Goal: Information Seeking & Learning: Learn about a topic

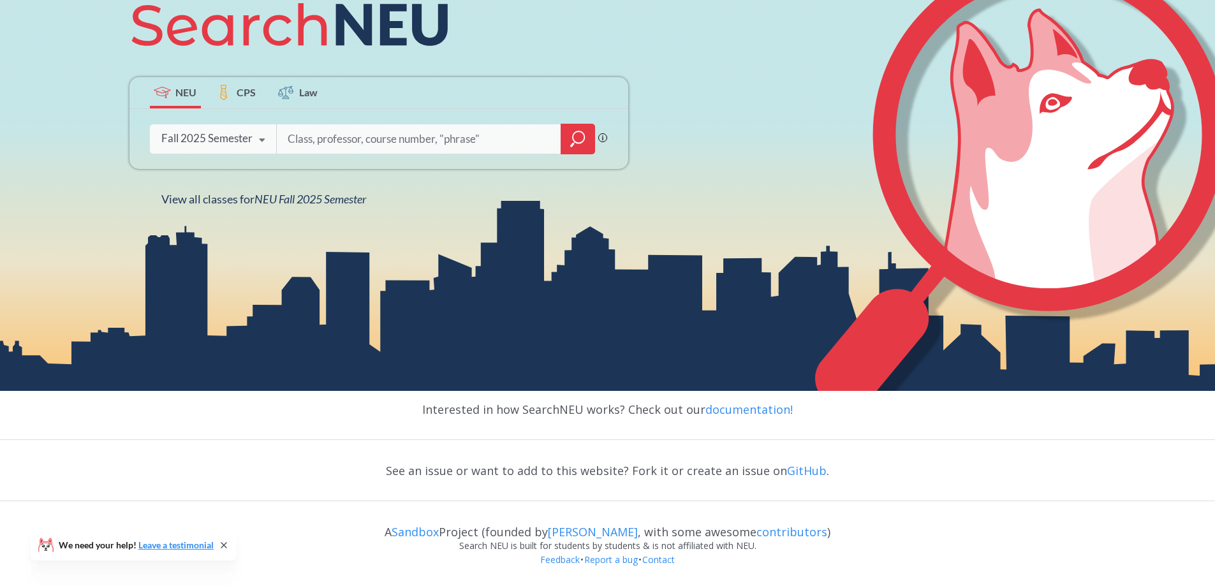
scroll to position [172, 0]
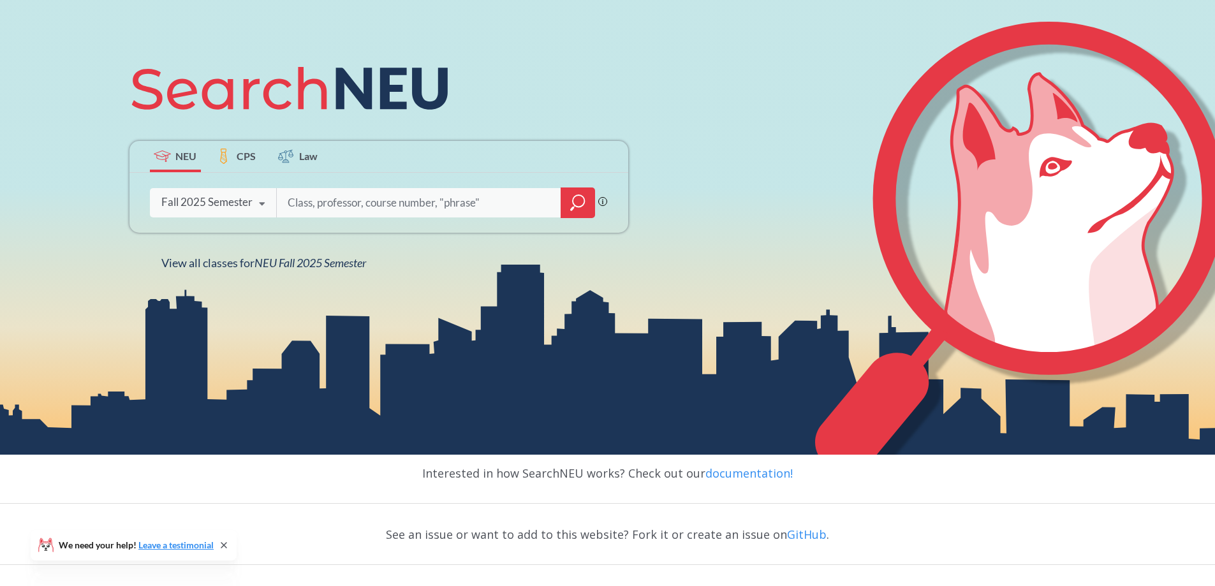
click at [260, 200] on icon at bounding box center [262, 204] width 24 height 36
drag, startPoint x: 278, startPoint y: 240, endPoint x: 277, endPoint y: 246, distance: 6.5
click at [277, 246] on div "NEU CPS Law Phrase search guarantees the exact search appears in the results. E…" at bounding box center [379, 161] width 514 height 217
click at [260, 203] on icon at bounding box center [262, 204] width 24 height 36
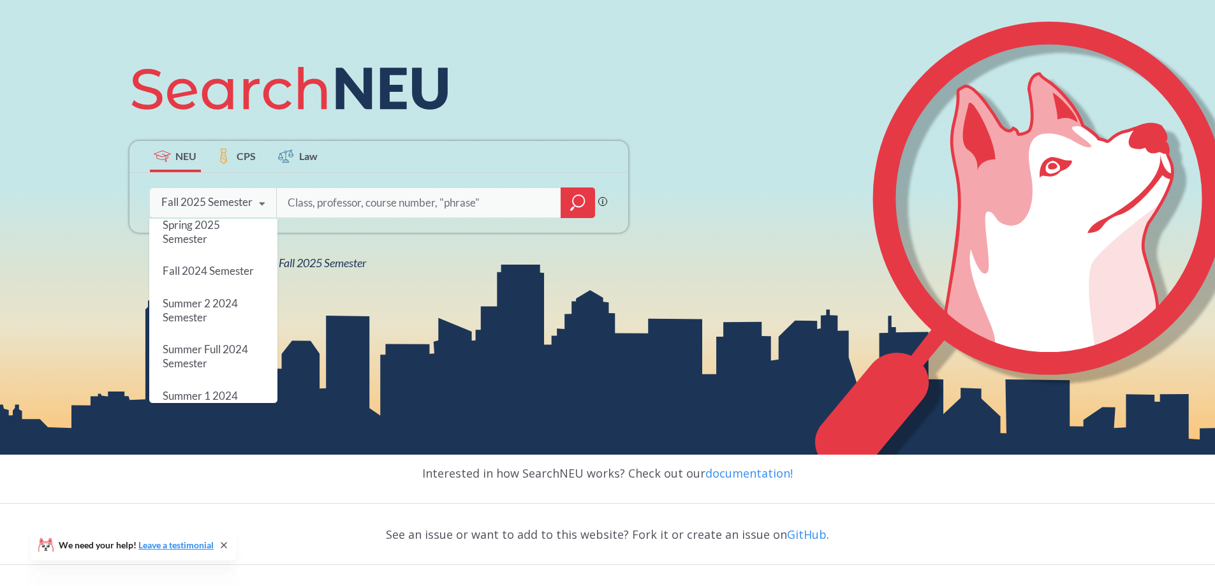
scroll to position [0, 0]
click at [399, 203] on input "search" at bounding box center [418, 202] width 265 height 27
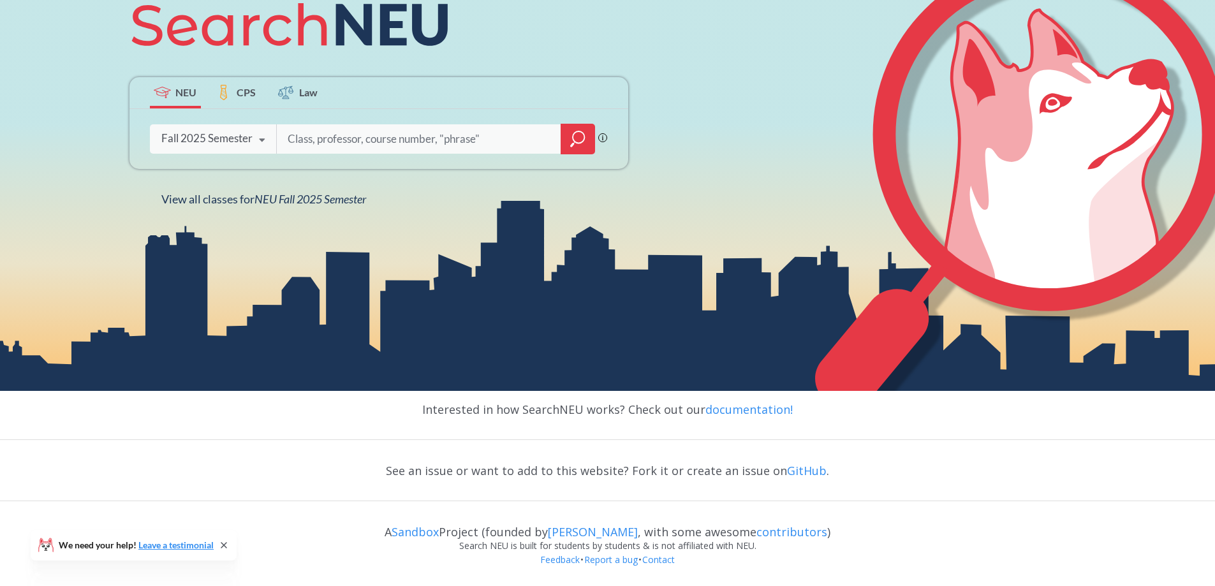
scroll to position [45, 0]
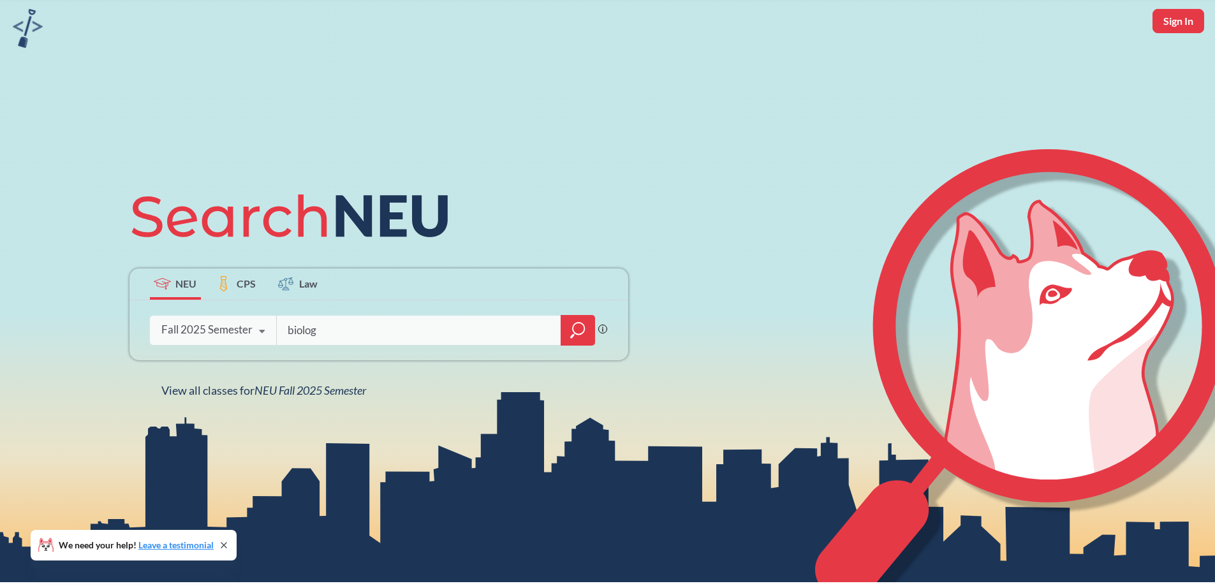
type input "biology"
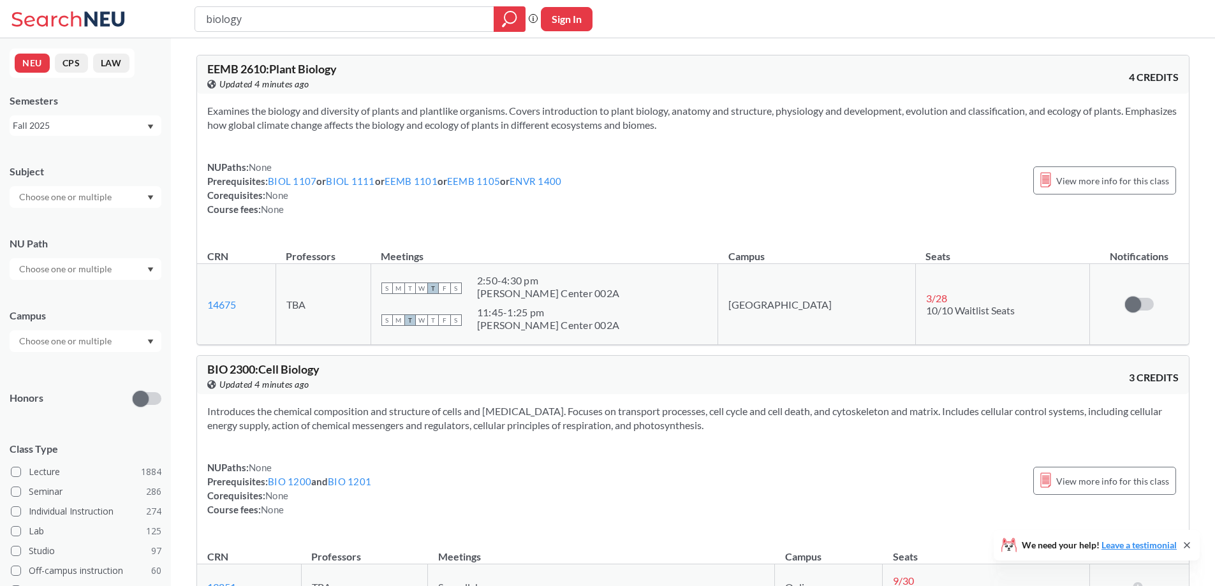
click at [136, 198] on div at bounding box center [86, 197] width 152 height 22
click at [105, 269] on p "Biology" at bounding box center [89, 271] width 144 height 13
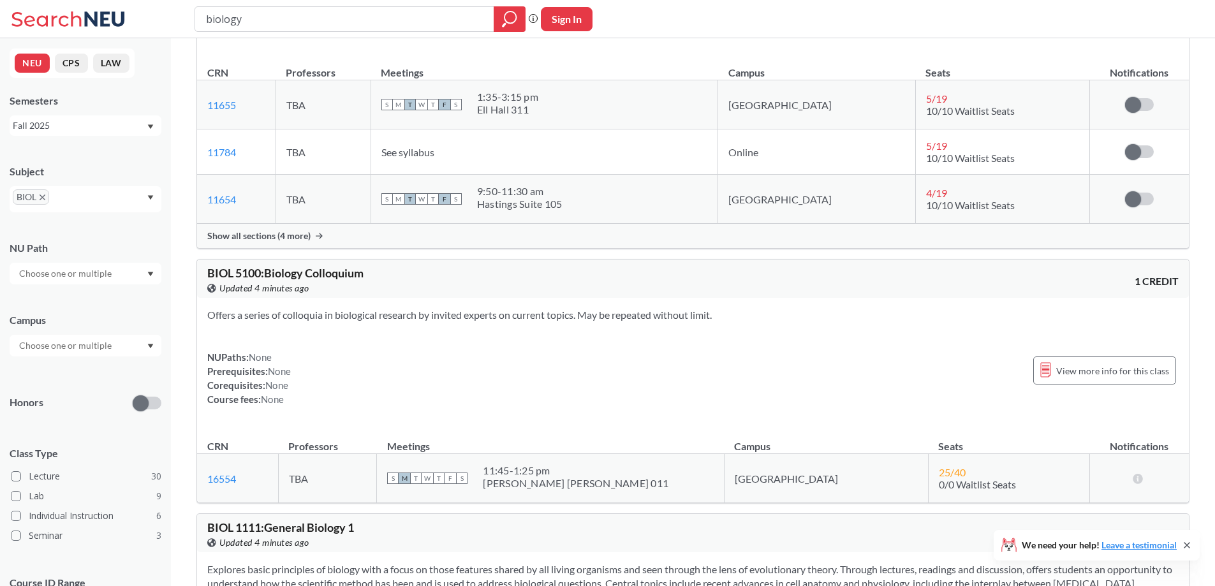
click at [131, 272] on div at bounding box center [86, 274] width 152 height 22
click at [119, 230] on div "NU Path Natural/Designed World ( 10 ) Writing Intensive ( 5 ) Analyzing/Using D…" at bounding box center [86, 256] width 152 height 56
click at [139, 348] on div at bounding box center [86, 346] width 152 height 22
click at [84, 374] on div "Boston ( 35 )" at bounding box center [89, 374] width 144 height 14
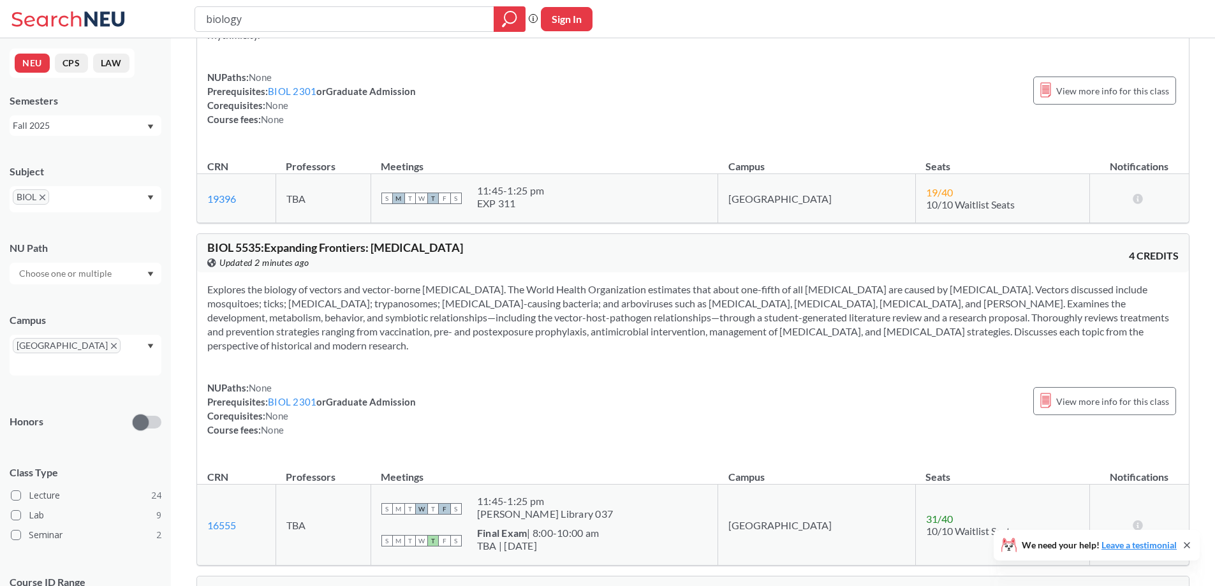
scroll to position [10290, 0]
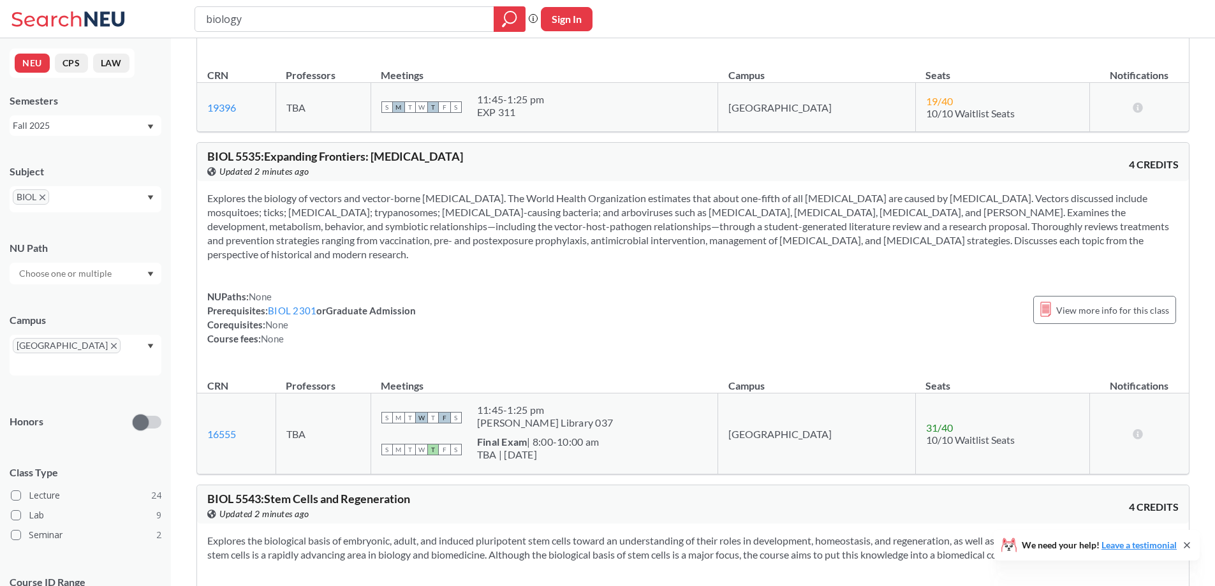
click at [41, 197] on icon "X to remove pill" at bounding box center [43, 198] width 6 height 6
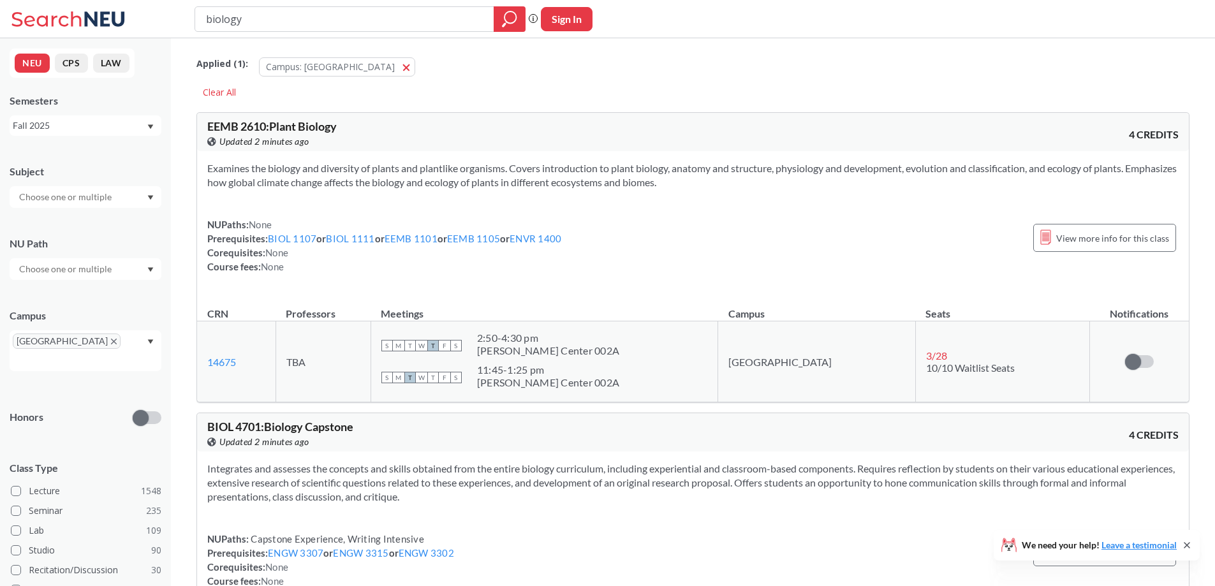
click at [152, 197] on icon "Dropdown arrow" at bounding box center [151, 197] width 6 height 4
click at [106, 274] on div "GE ( 11 )" at bounding box center [89, 270] width 144 height 14
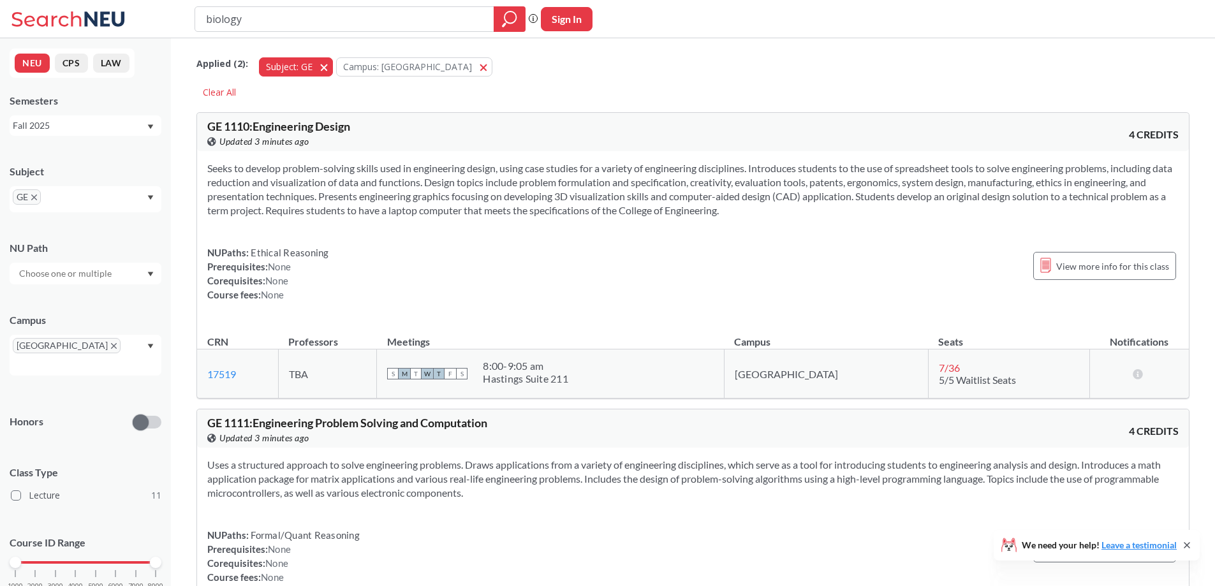
click at [328, 68] on span "button" at bounding box center [328, 67] width 0 height 12
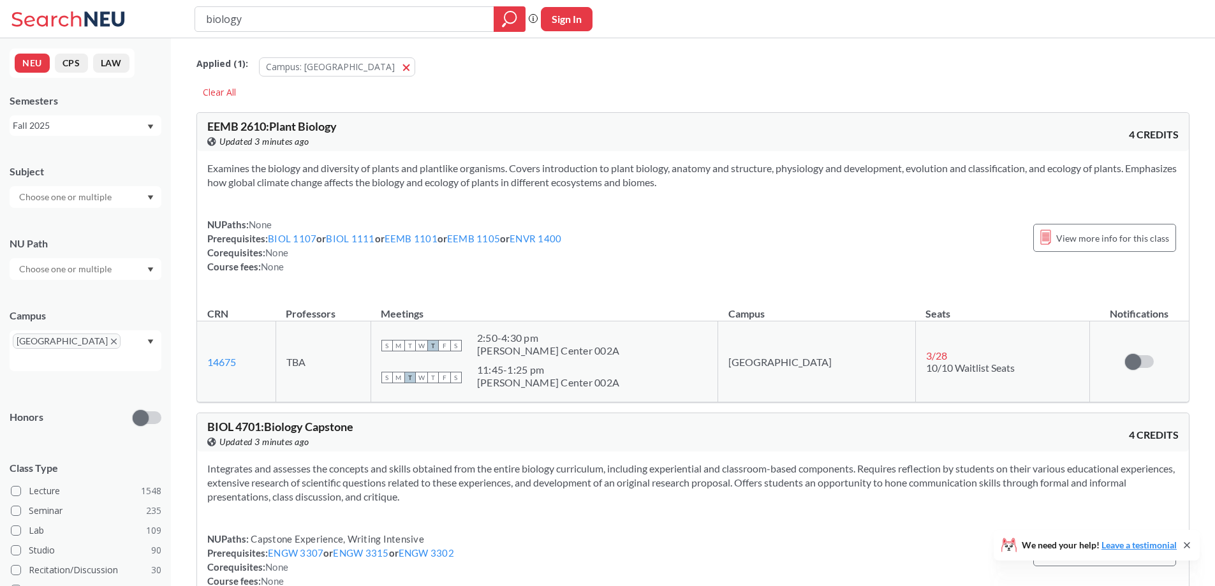
click at [147, 124] on div "Fall 2025" at bounding box center [86, 125] width 152 height 20
click at [147, 123] on div "Fall 2025" at bounding box center [86, 125] width 152 height 20
click at [131, 274] on div at bounding box center [86, 269] width 152 height 22
click at [92, 374] on div "1st Yr Writing ( 5 )" at bounding box center [89, 378] width 144 height 14
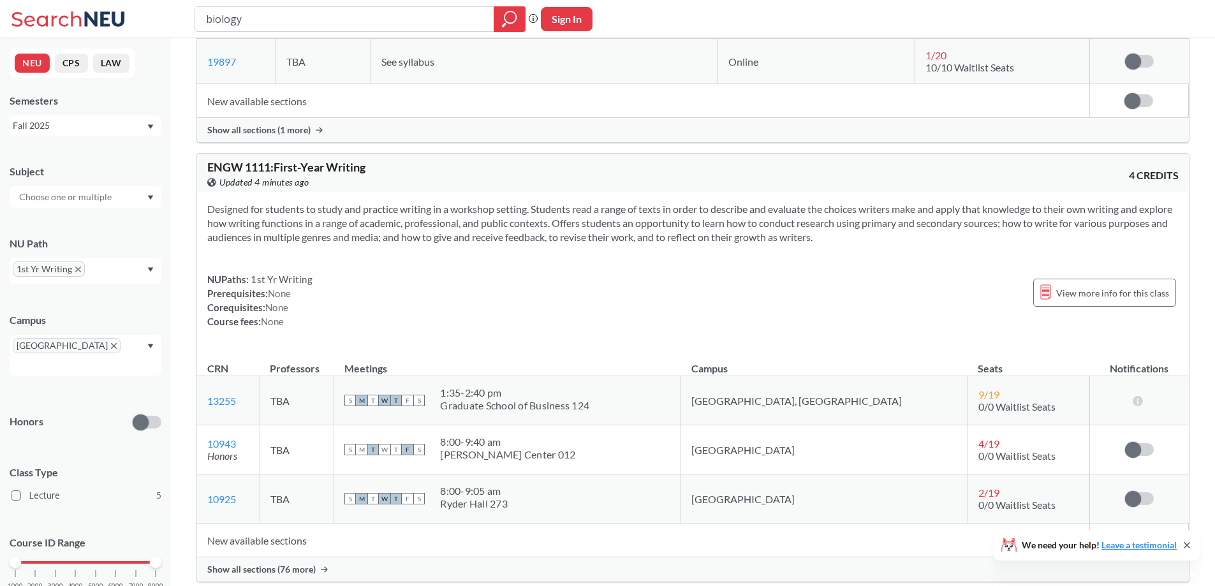
scroll to position [1318, 0]
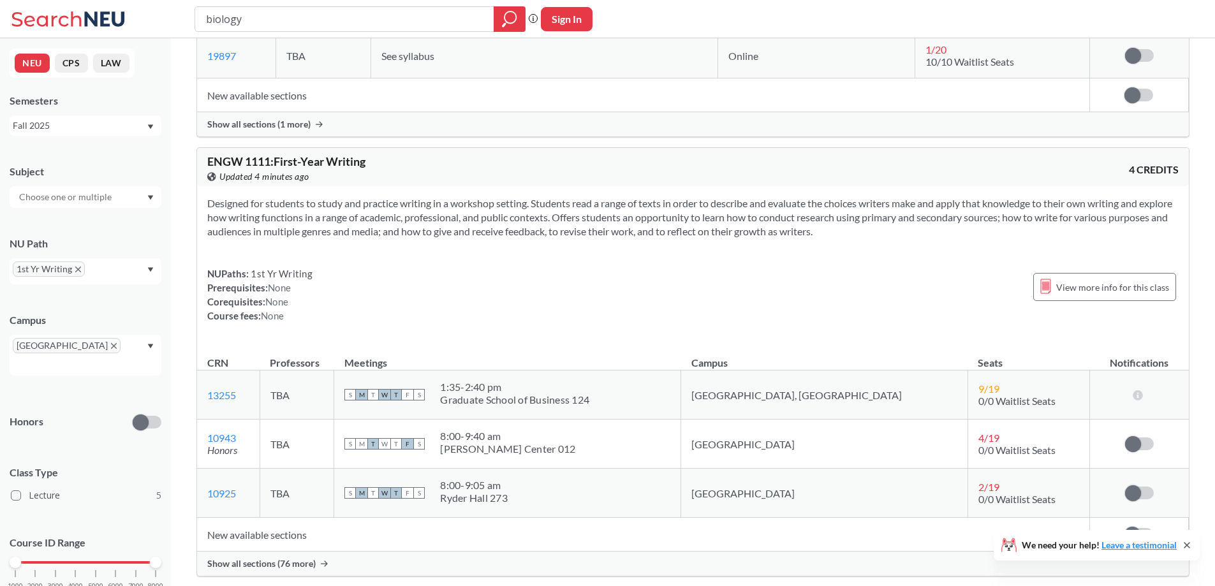
drag, startPoint x: 1198, startPoint y: 427, endPoint x: 589, endPoint y: 278, distance: 626.9
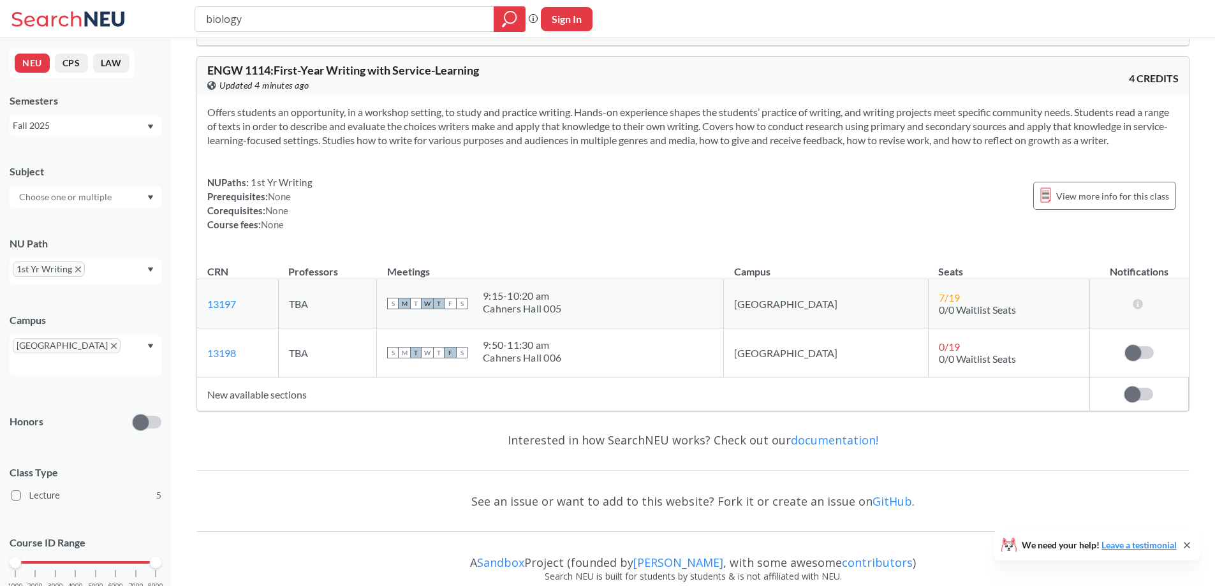
scroll to position [1867, 0]
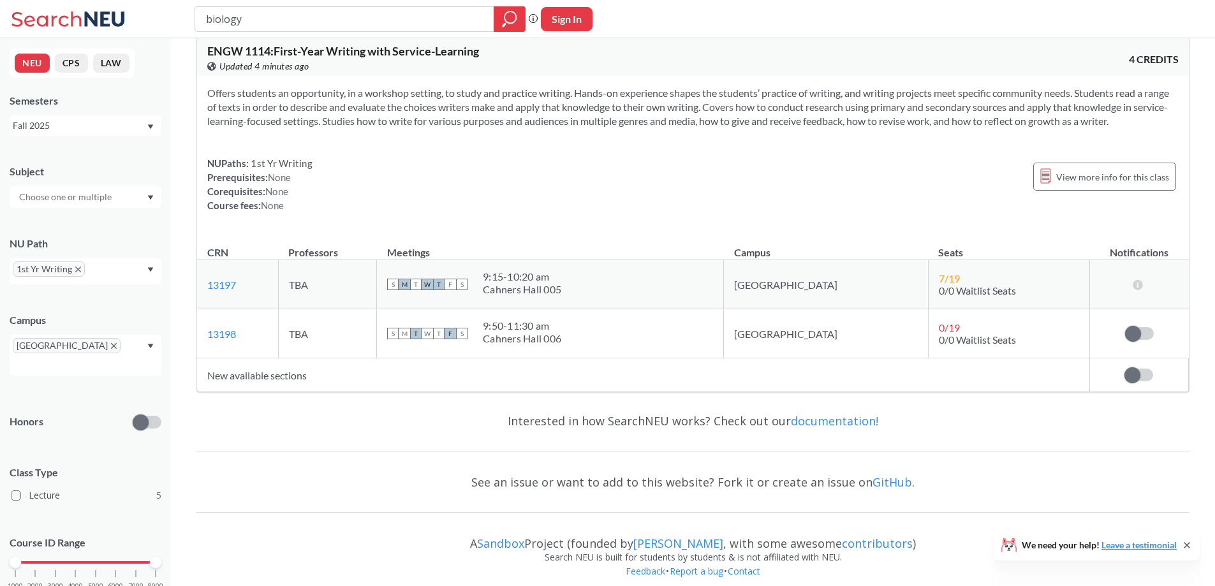
click at [77, 270] on icon "X to remove pill" at bounding box center [78, 270] width 6 height 6
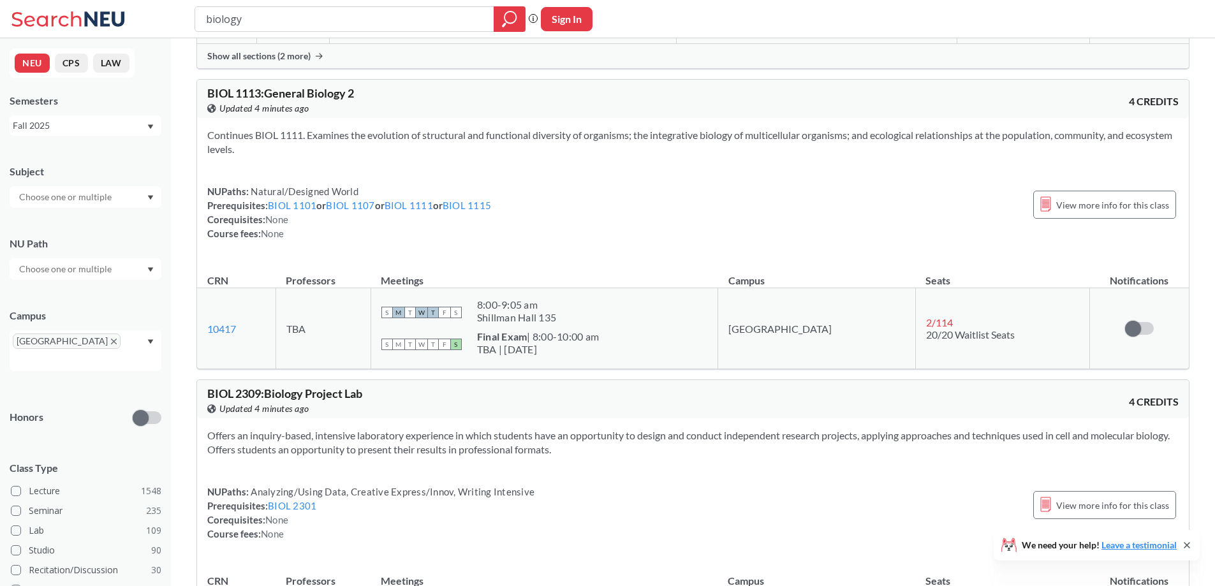
click at [149, 271] on icon "Dropdown arrow" at bounding box center [150, 269] width 6 height 5
click at [138, 320] on div "Interpreting Culture ( 116 )" at bounding box center [89, 325] width 144 height 14
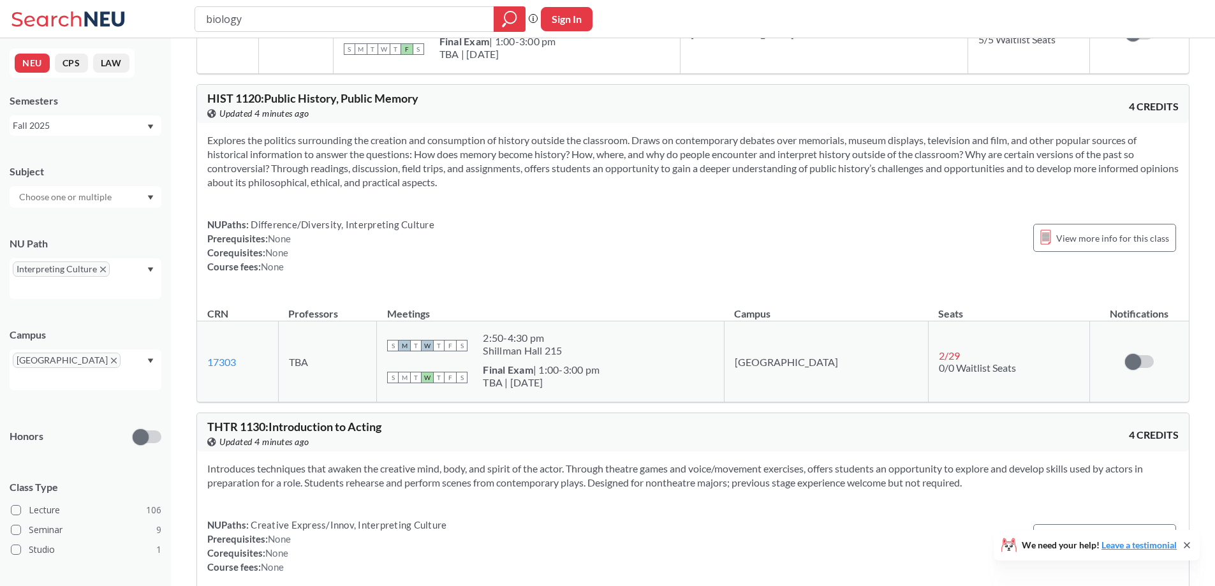
scroll to position [4156, 0]
